Goal: Transaction & Acquisition: Obtain resource

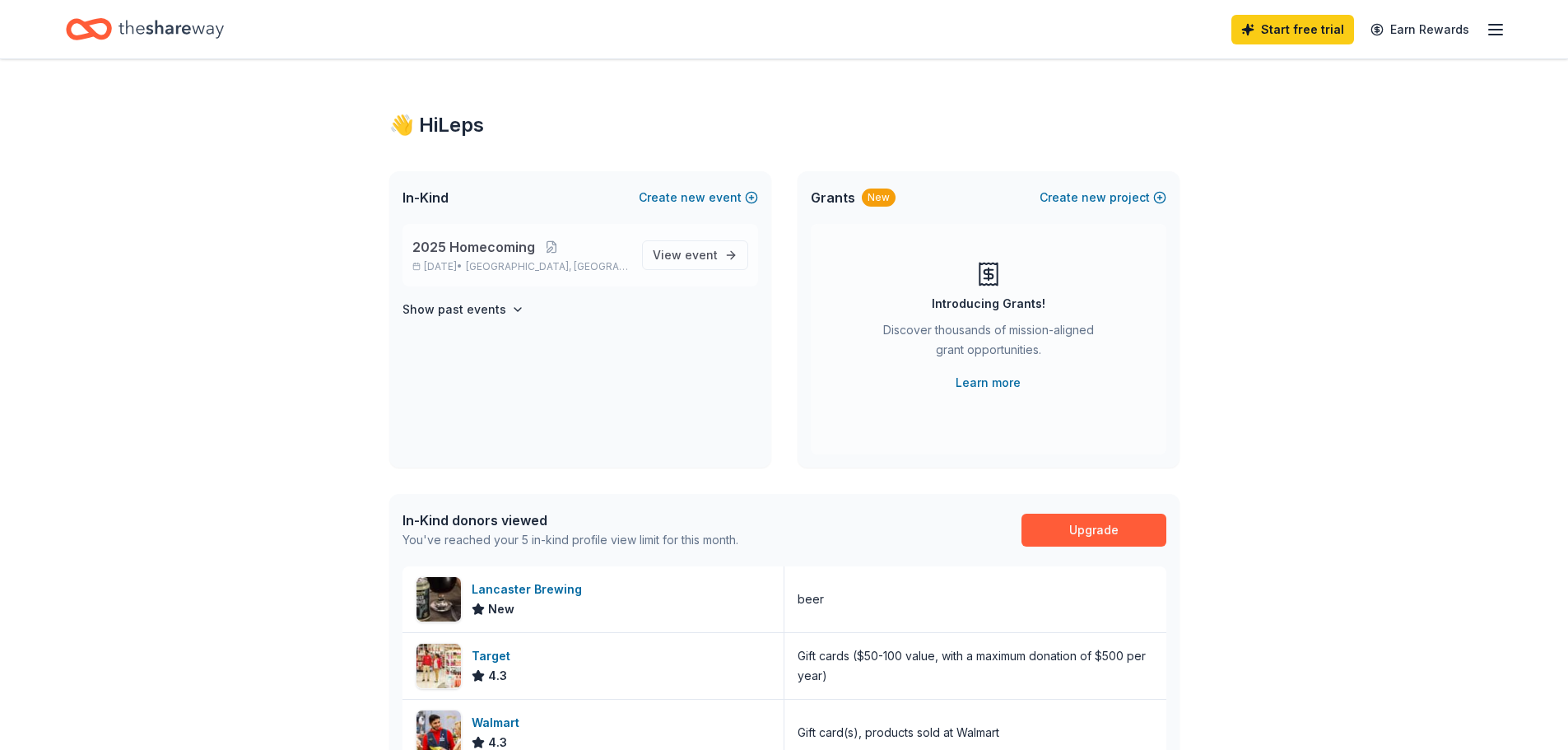
click at [520, 253] on span "2025 Homecoming" at bounding box center [473, 247] width 123 height 20
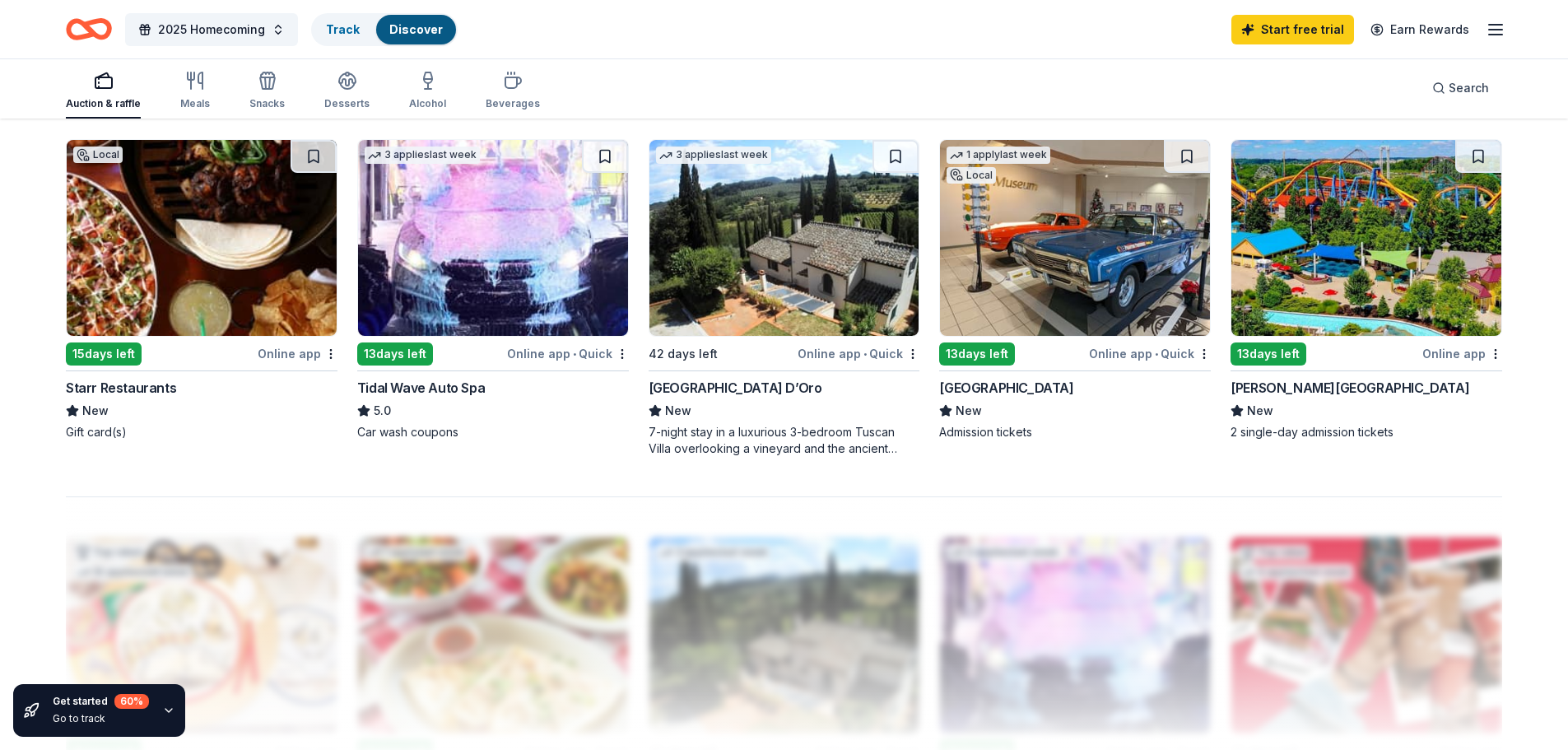
scroll to position [1069, 0]
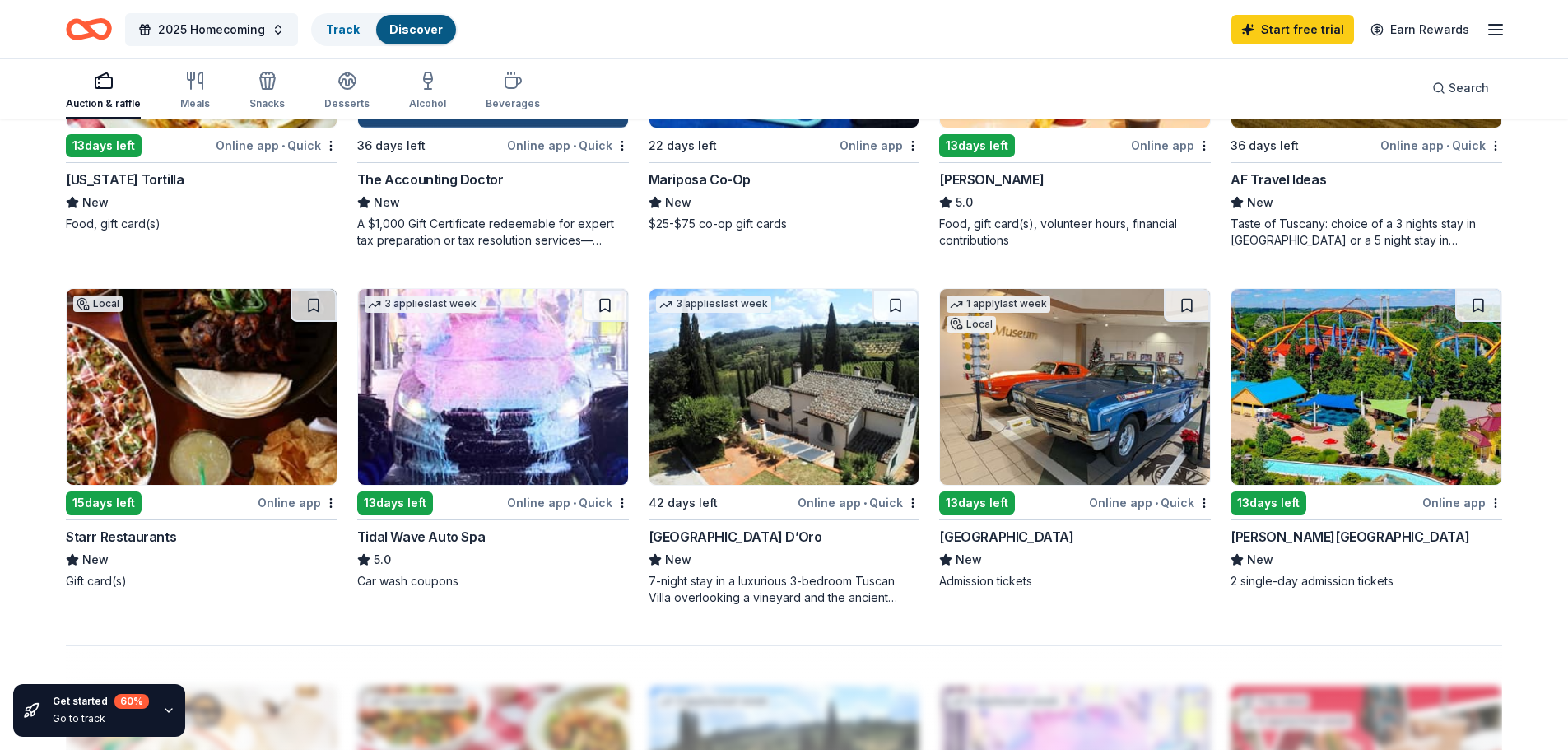
click at [177, 407] on img at bounding box center [201, 386] width 270 height 196
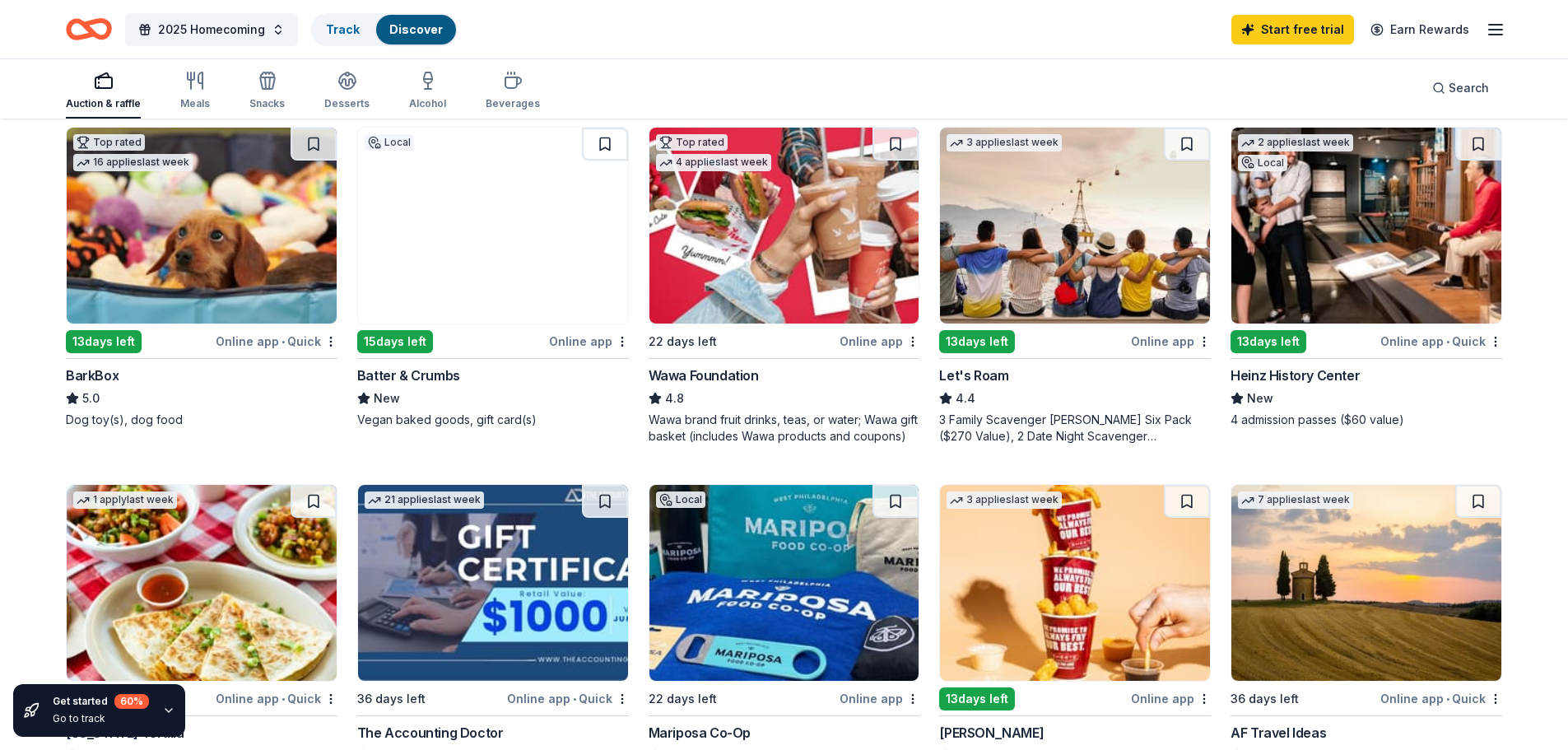
scroll to position [247, 0]
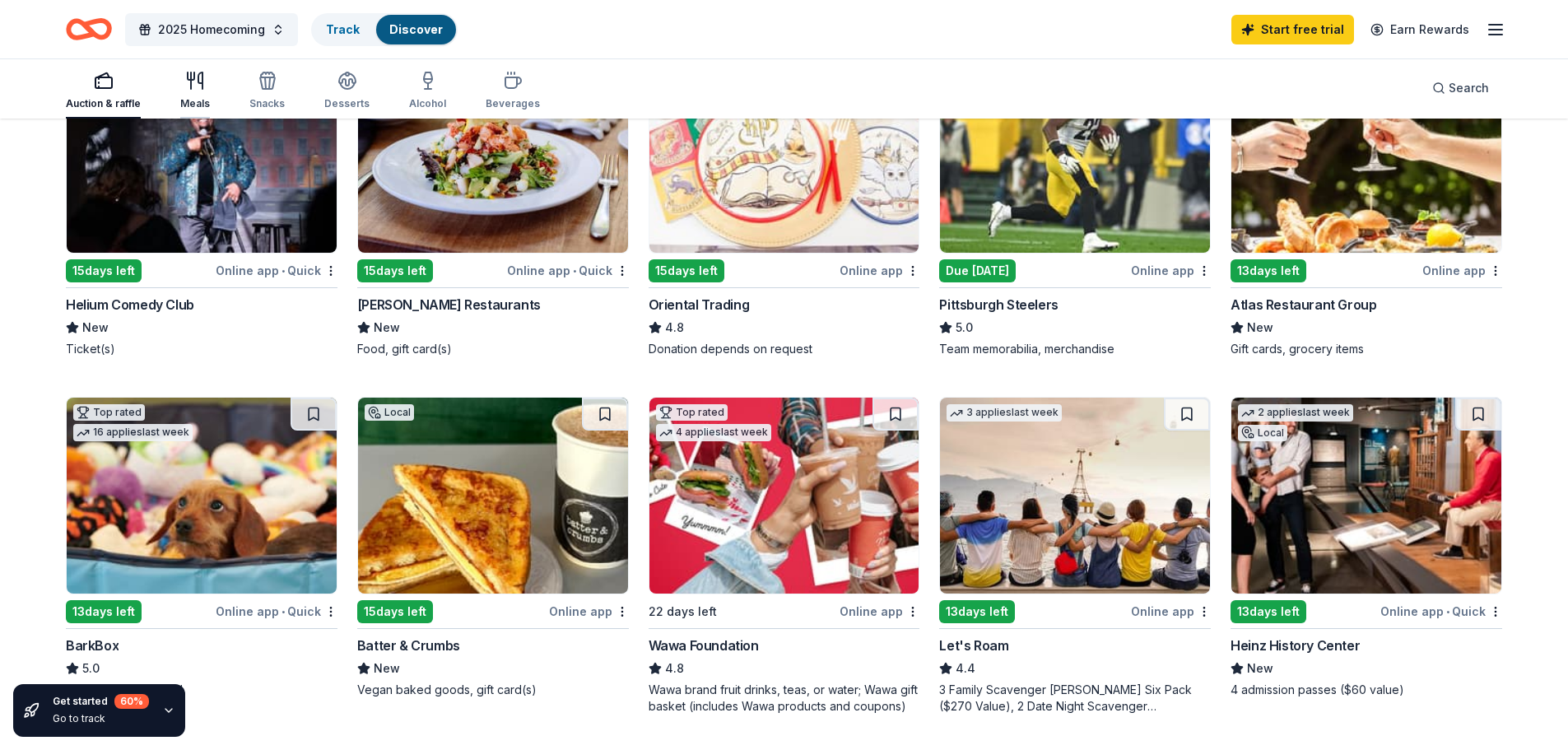
click at [202, 96] on div "Meals" at bounding box center [195, 90] width 30 height 39
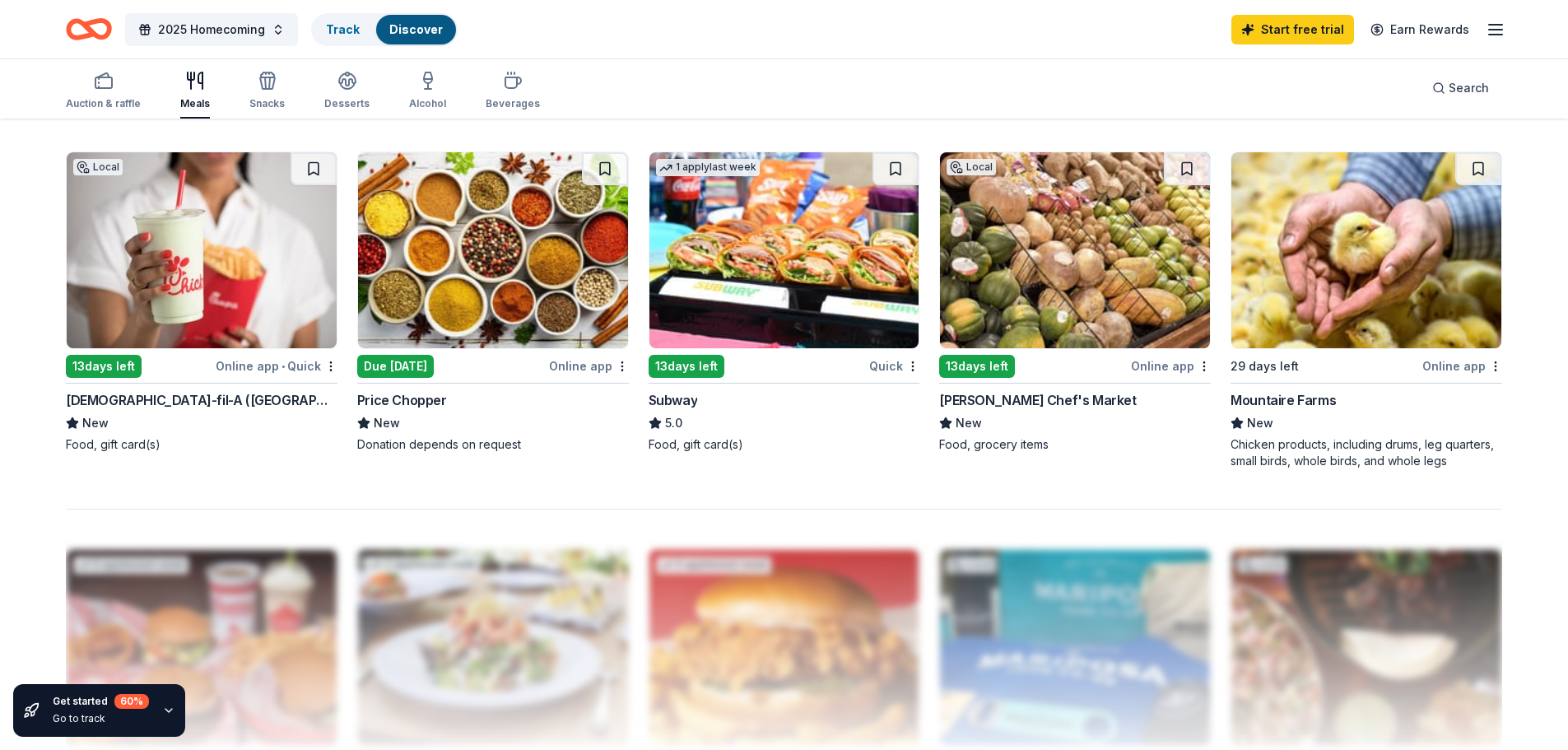
scroll to position [1234, 0]
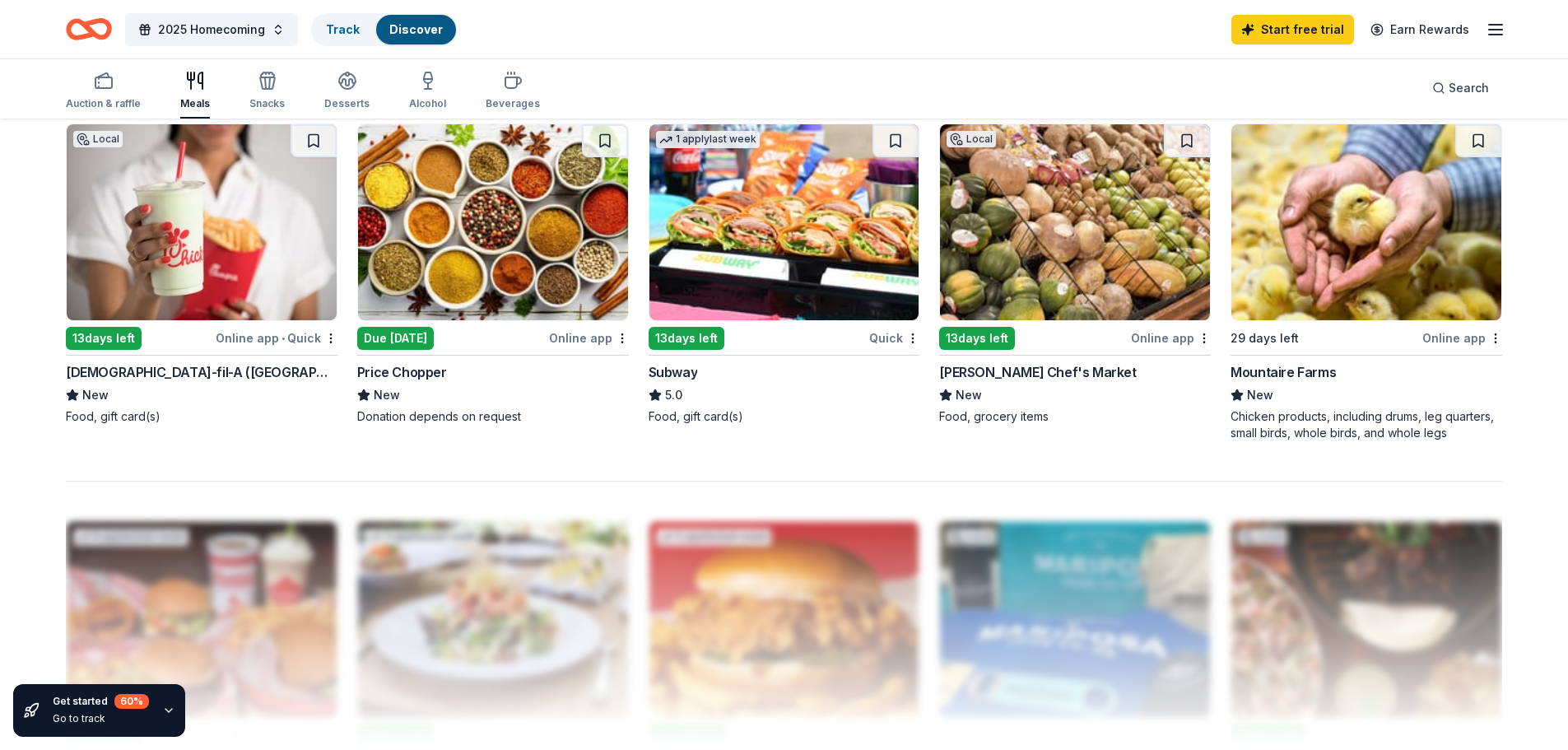
click at [247, 222] on img at bounding box center [201, 222] width 270 height 196
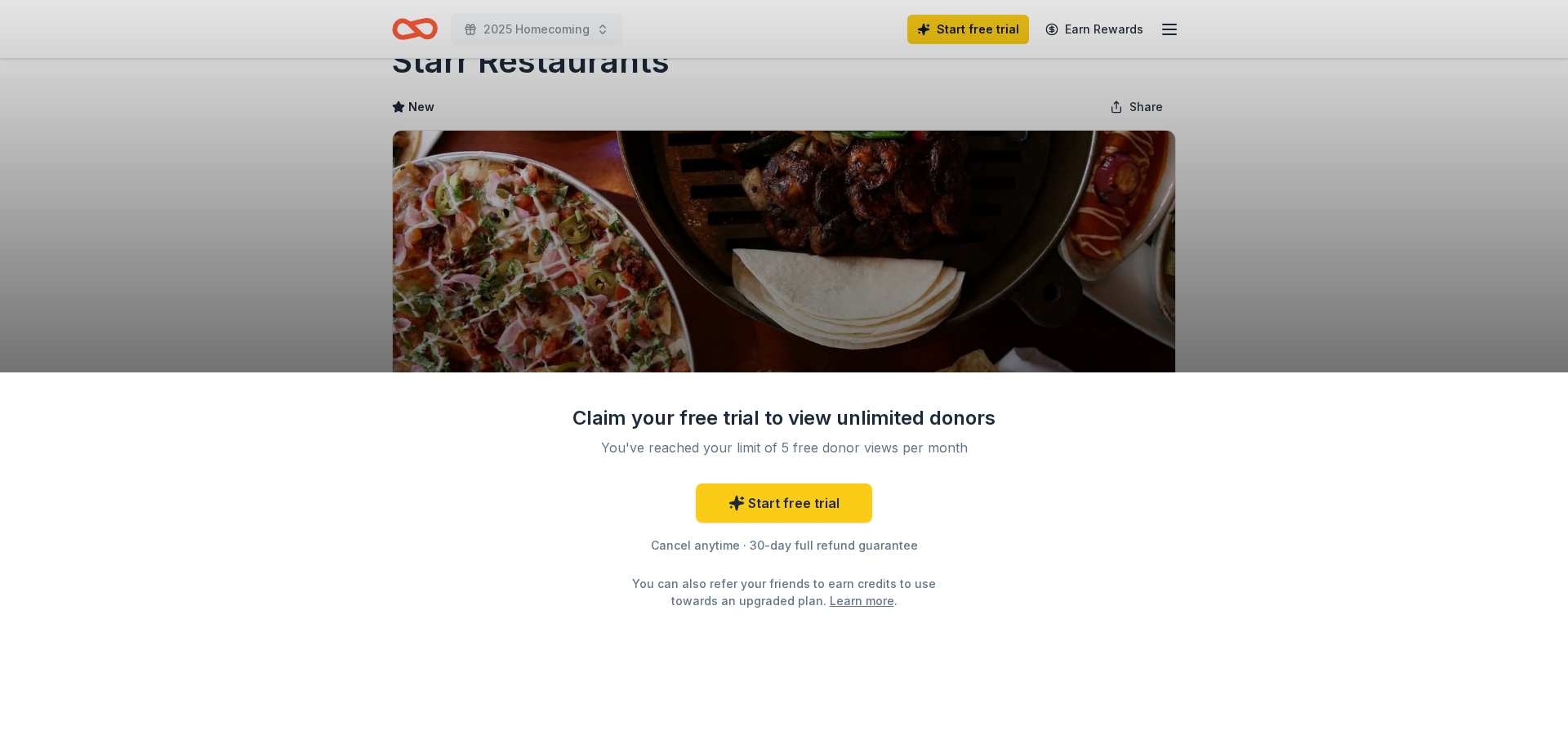
scroll to position [81, 0]
